Goal: Task Accomplishment & Management: Complete application form

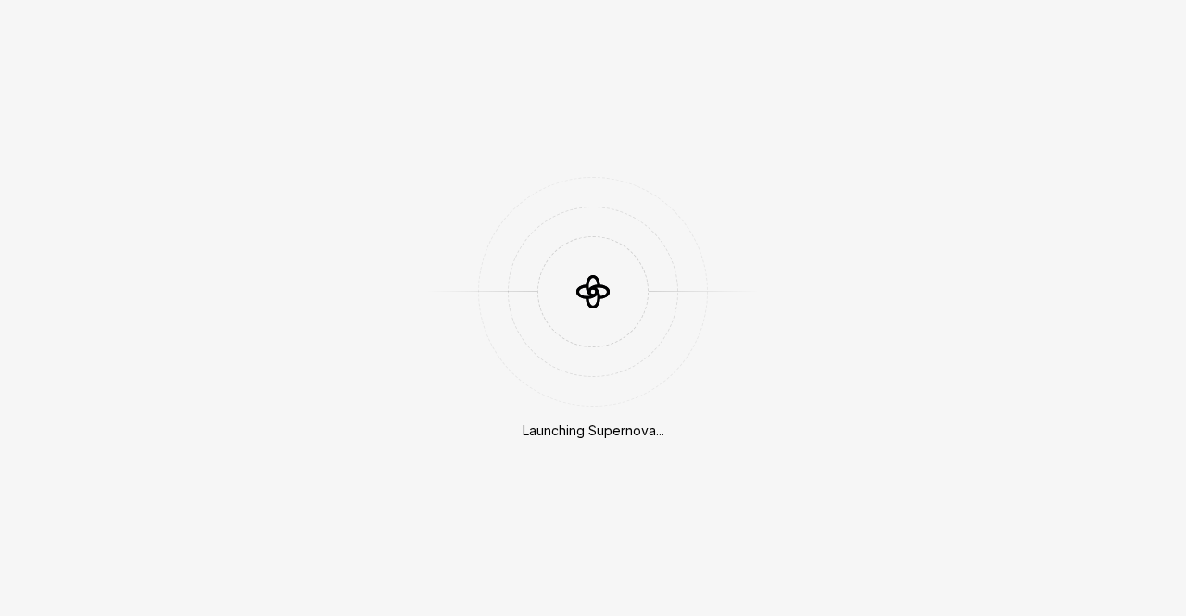
click at [612, 291] on icon at bounding box center [593, 292] width 56 height 56
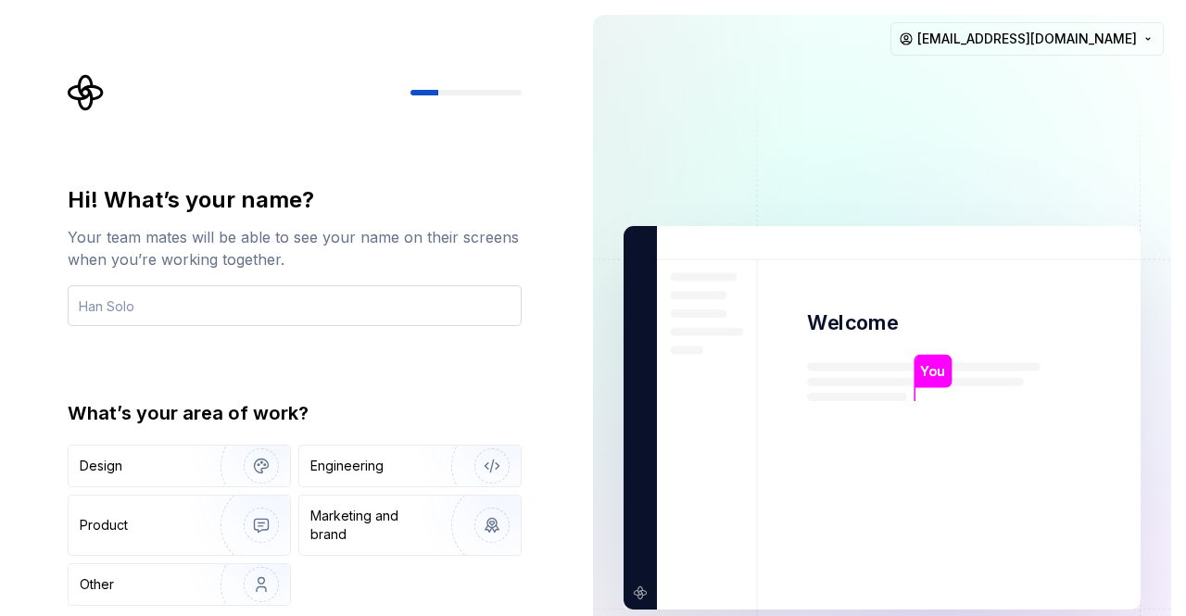
click at [153, 298] on input "text" at bounding box center [295, 305] width 454 height 41
type input "[PERSON_NAME]"
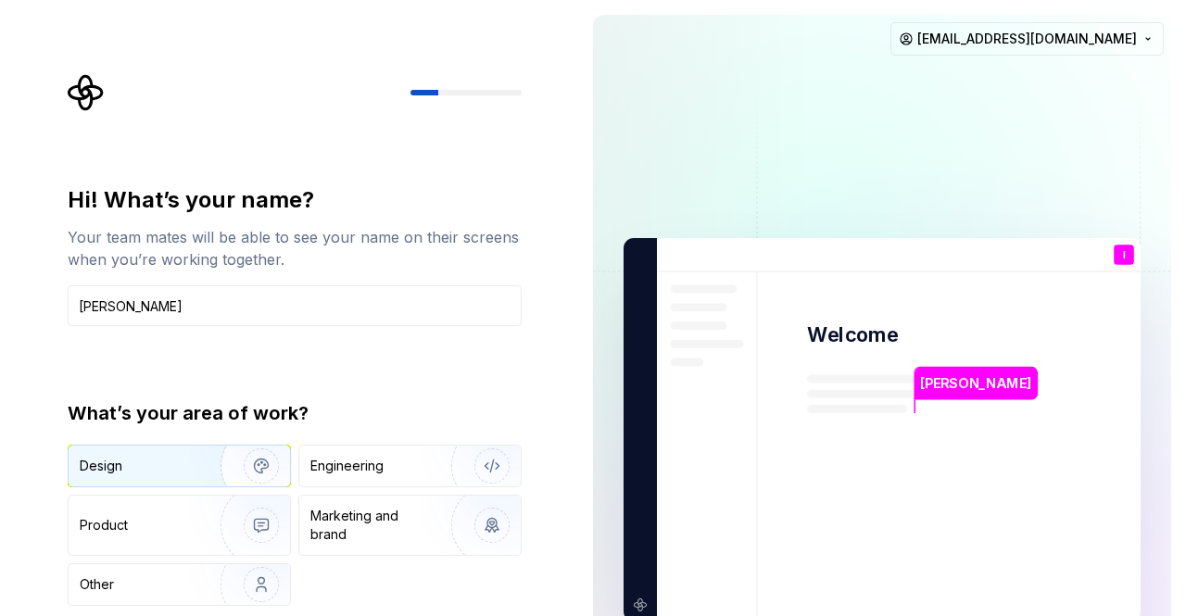
click at [103, 456] on div "Design" at bounding box center [179, 466] width 221 height 41
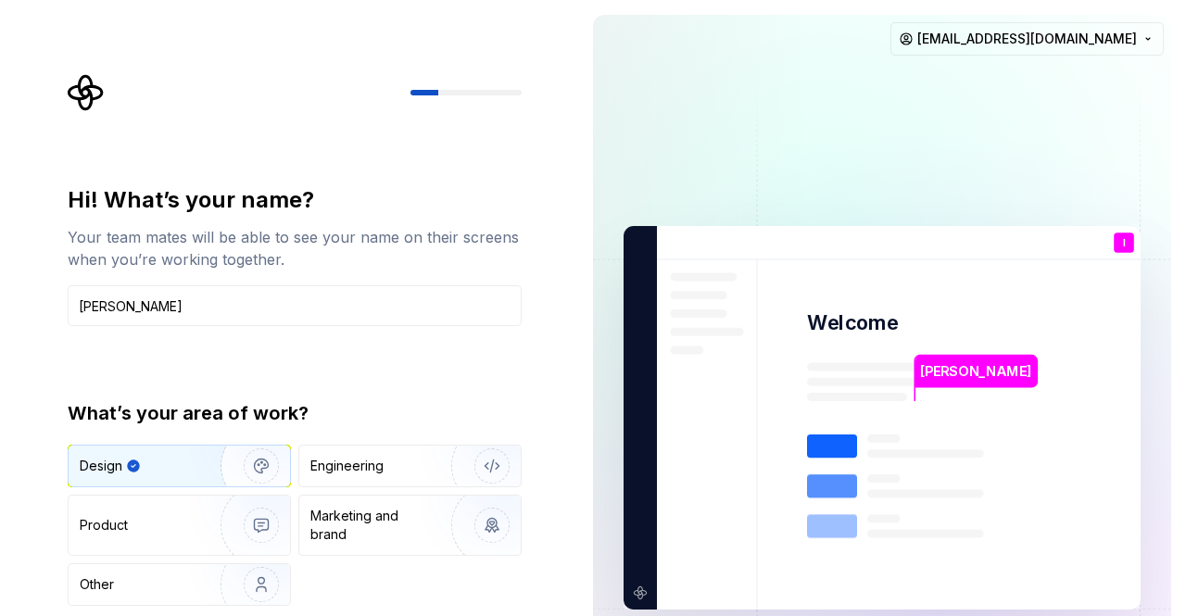
click at [265, 467] on img "button" at bounding box center [249, 466] width 119 height 124
click at [255, 566] on img "button" at bounding box center [249, 584] width 119 height 124
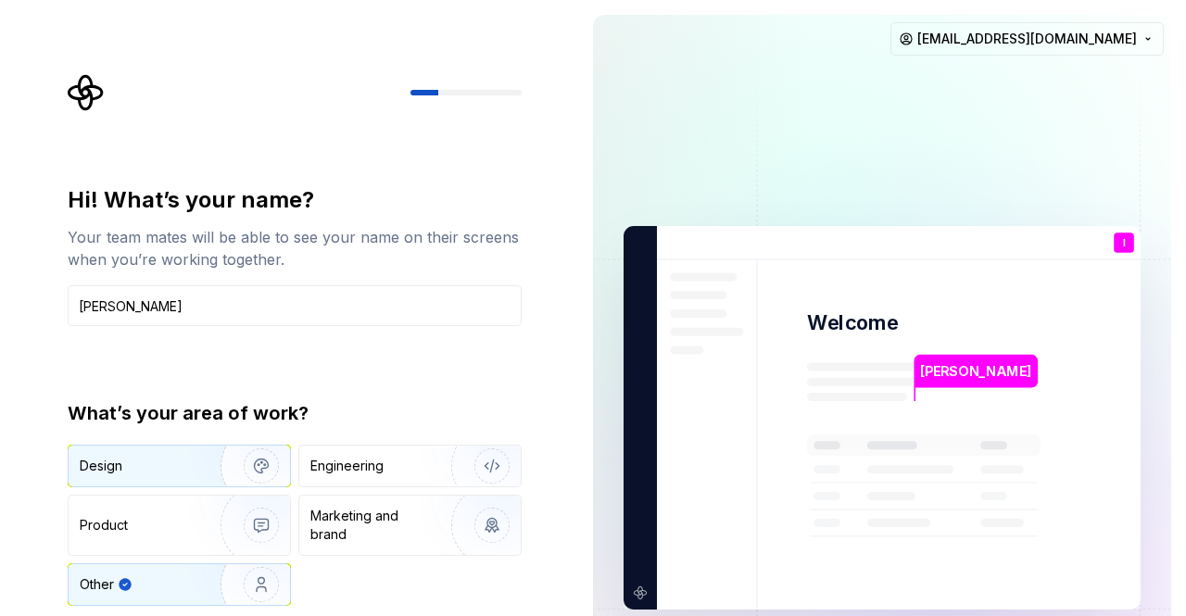
click at [247, 479] on img "button" at bounding box center [249, 466] width 119 height 124
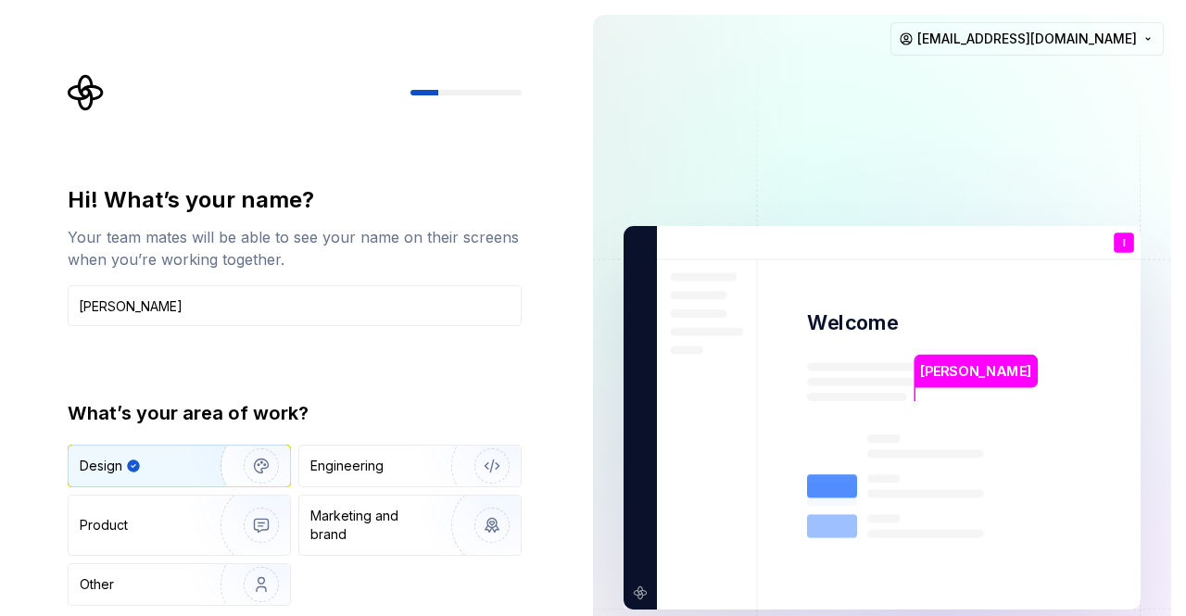
click at [467, 99] on div at bounding box center [295, 92] width 454 height 37
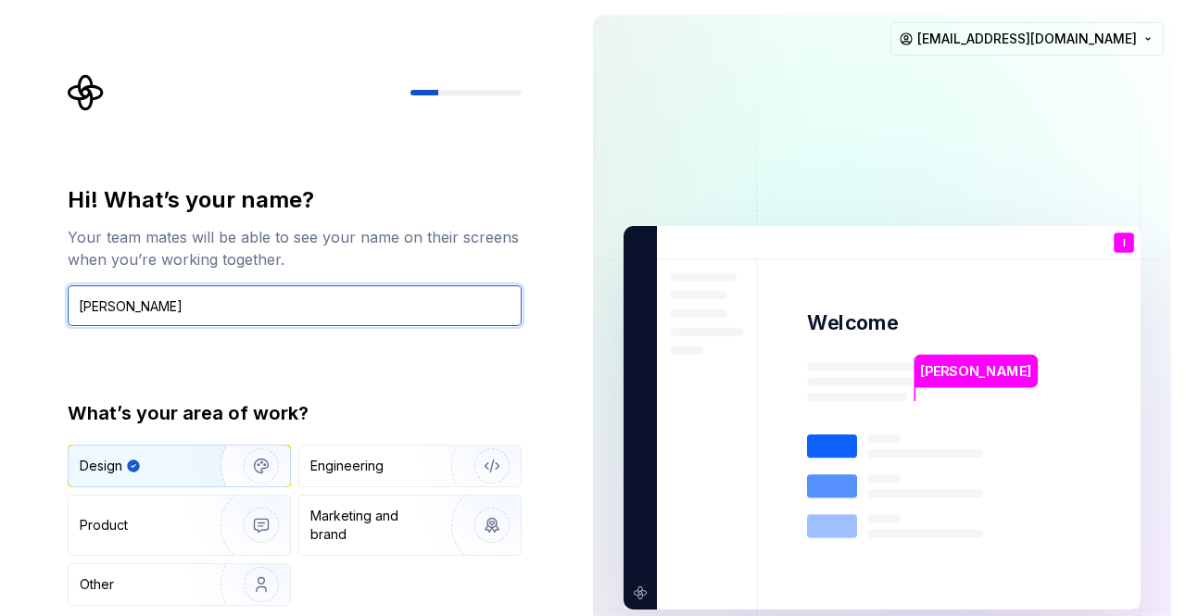
click at [162, 302] on input "[PERSON_NAME]" at bounding box center [295, 305] width 454 height 41
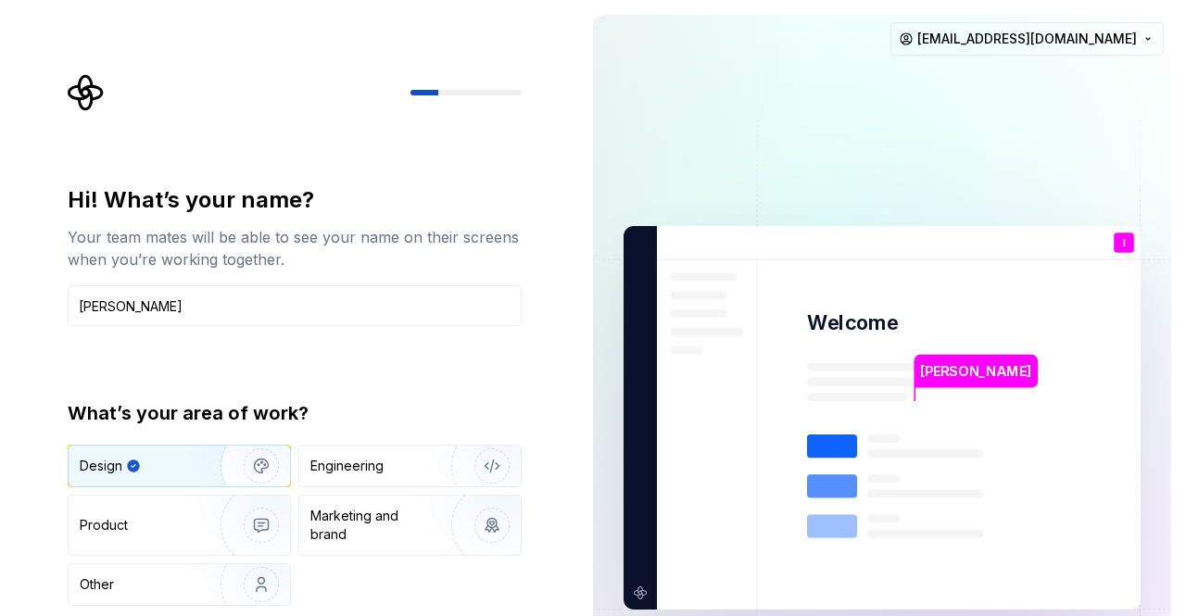
click at [75, 87] on icon "Supernova Logo" at bounding box center [85, 92] width 35 height 35
click at [1136, 40] on html "Hi! What’s your name? Your team mates will be able to see your name on their sc…" at bounding box center [593, 308] width 1186 height 616
click at [1125, 242] on p "l" at bounding box center [1124, 243] width 3 height 10
click at [864, 481] on icon at bounding box center [923, 517] width 233 height 167
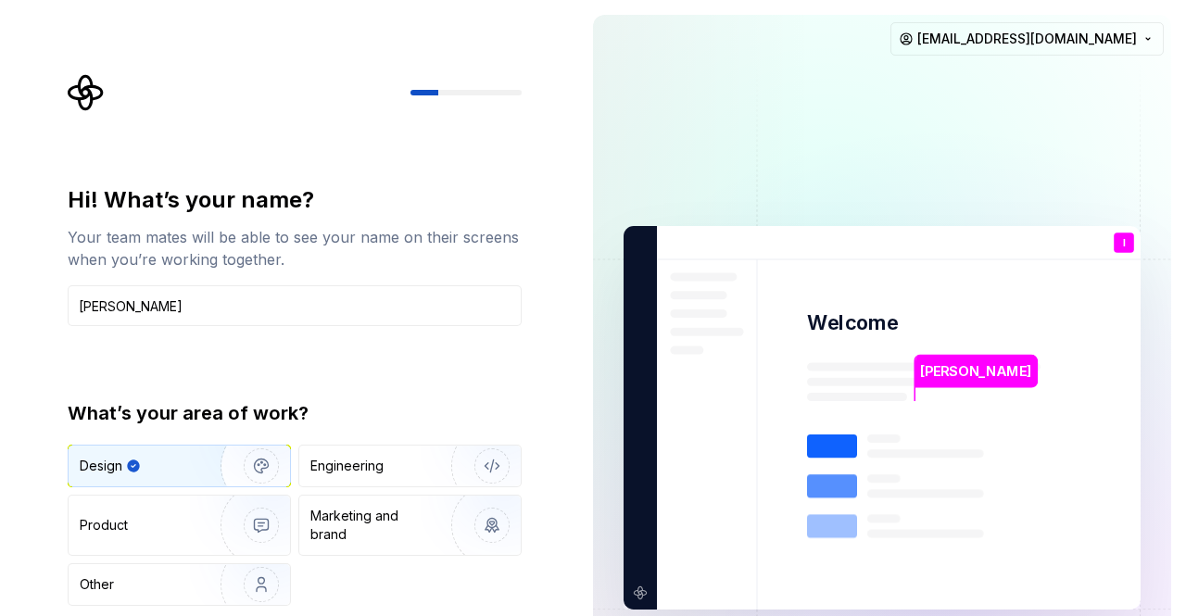
click at [929, 379] on p "[PERSON_NAME]" at bounding box center [975, 371] width 111 height 20
click at [860, 458] on icon at bounding box center [923, 517] width 233 height 167
click at [834, 492] on rect at bounding box center [832, 485] width 50 height 23
click at [633, 597] on img at bounding box center [882, 418] width 750 height 875
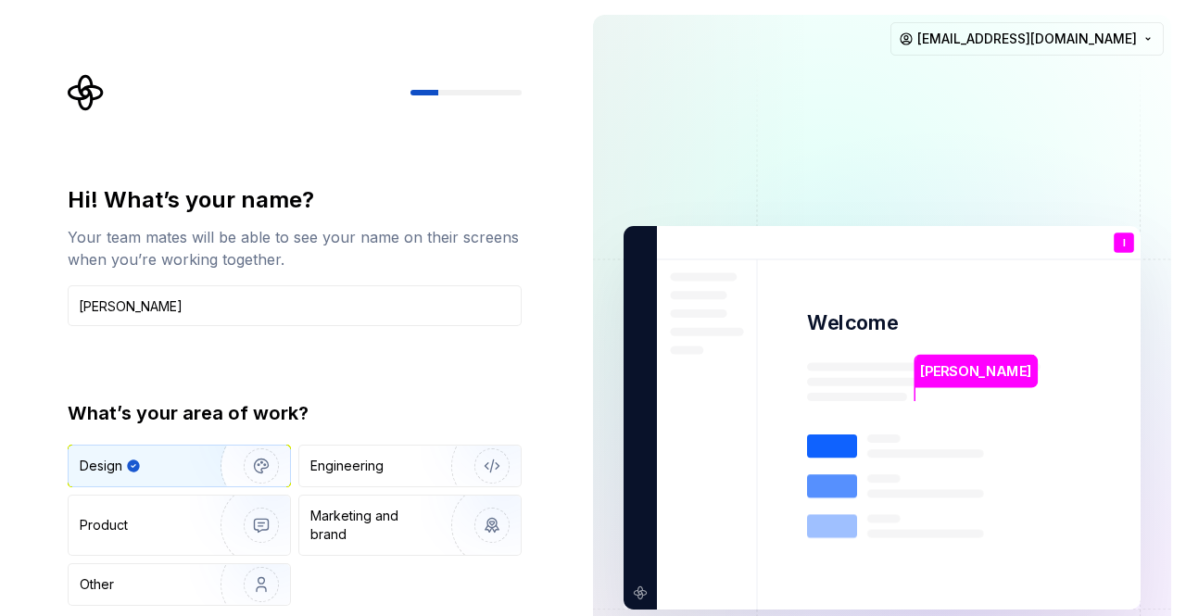
click at [570, 162] on div "Hi! What’s your name? Your team mates will be able to see your name on their sc…" at bounding box center [289, 418] width 578 height 836
click at [122, 201] on div "Hi! What’s your name?" at bounding box center [295, 200] width 454 height 30
click at [181, 481] on div "Design" at bounding box center [179, 466] width 221 height 41
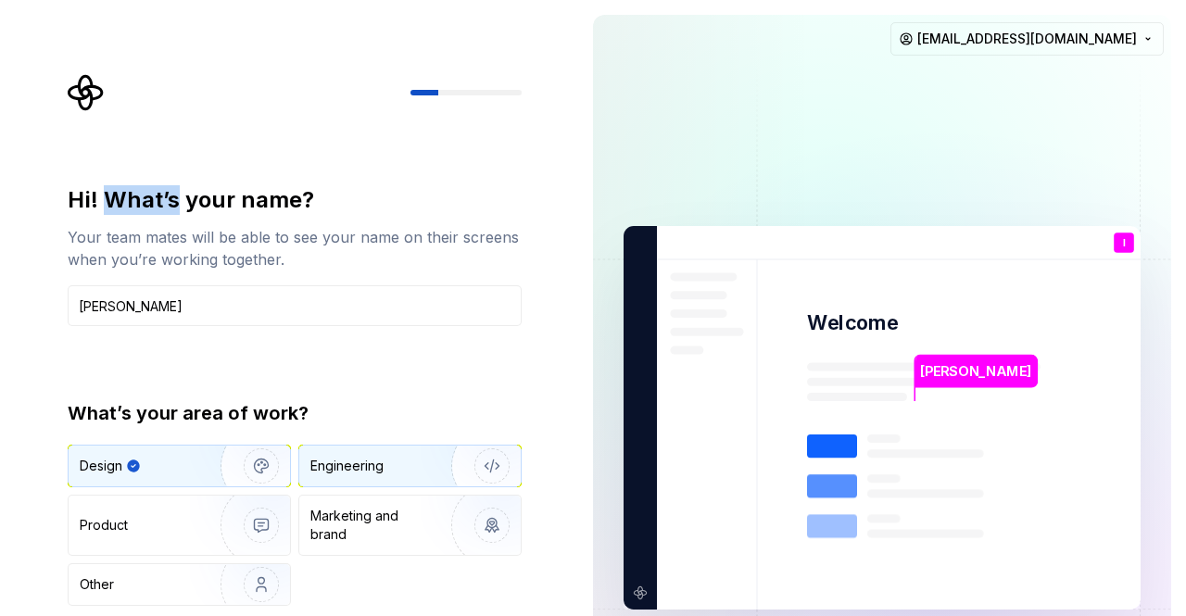
click at [372, 472] on div "Engineering" at bounding box center [346, 466] width 73 height 19
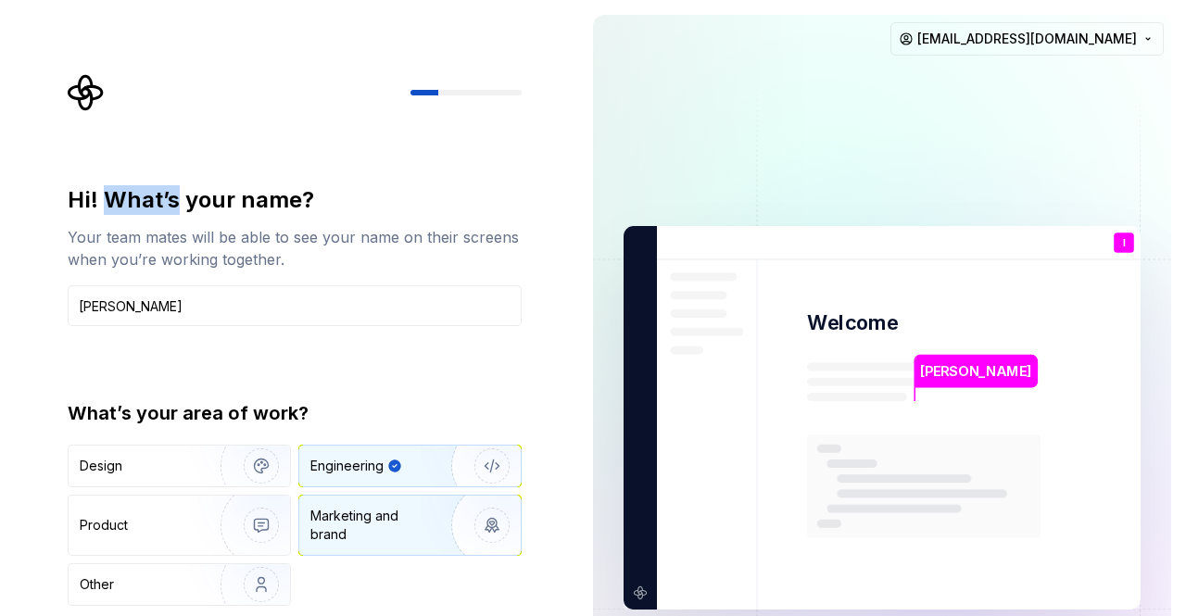
click at [378, 513] on div "Marketing and brand" at bounding box center [372, 525] width 125 height 37
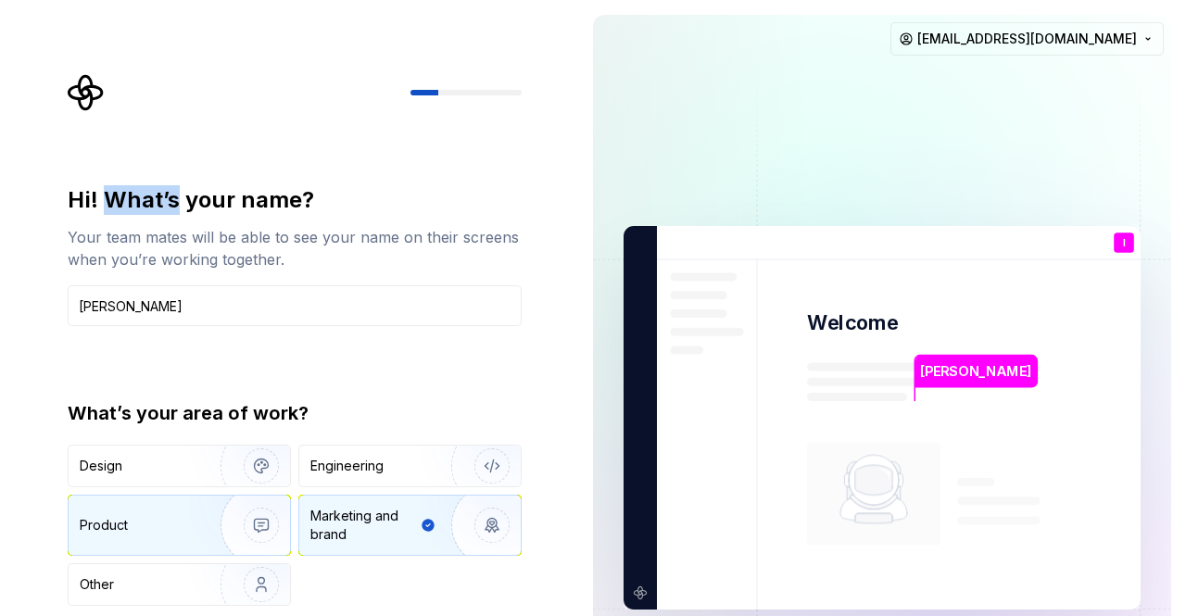
click at [220, 522] on img "button" at bounding box center [249, 525] width 119 height 124
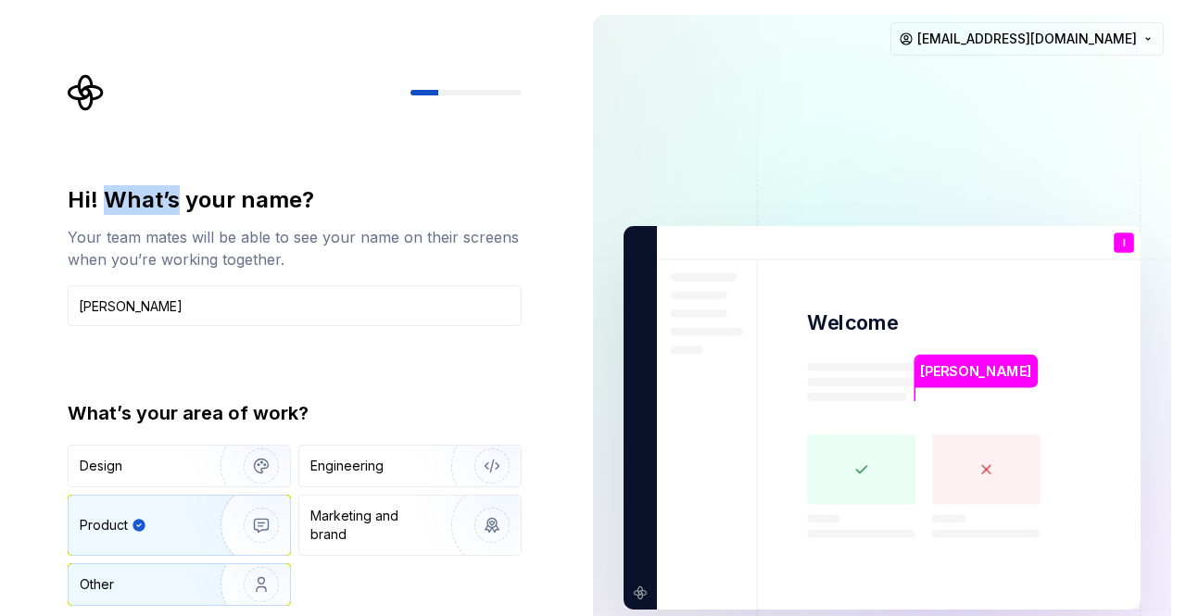
click at [236, 591] on img "button" at bounding box center [249, 584] width 119 height 124
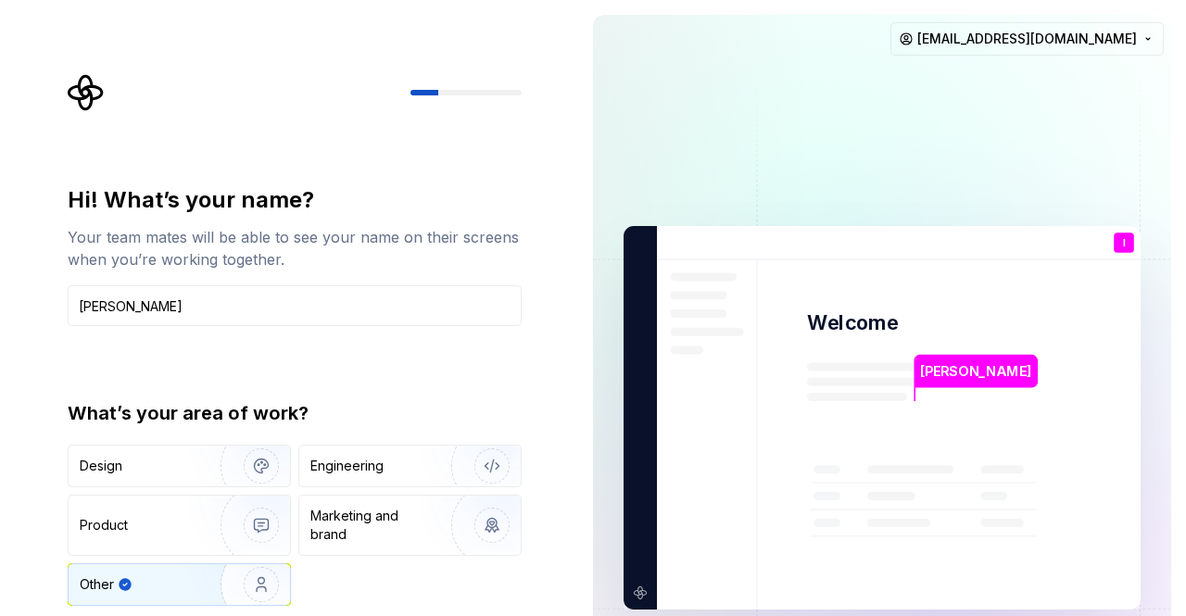
click at [236, 434] on div "What’s your area of work? Design Engineering Product Marketing and brand Other" at bounding box center [295, 503] width 454 height 206
click at [442, 87] on div at bounding box center [295, 92] width 454 height 37
drag, startPoint x: 442, startPoint y: 87, endPoint x: 477, endPoint y: 90, distance: 35.3
click at [477, 90] on div at bounding box center [295, 92] width 454 height 37
click at [477, 90] on div at bounding box center [465, 93] width 111 height 6
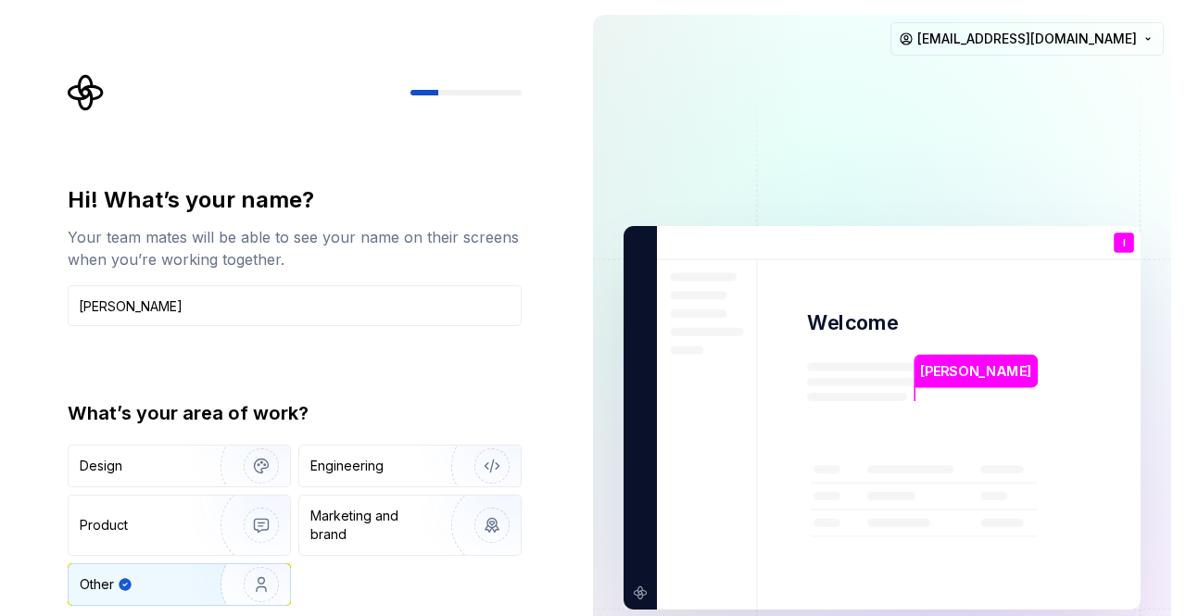
click at [477, 90] on div at bounding box center [465, 93] width 111 height 6
click at [213, 189] on div "Hi! What’s your name?" at bounding box center [295, 200] width 454 height 30
click at [356, 74] on div at bounding box center [295, 92] width 454 height 37
